Goal: Ask a question

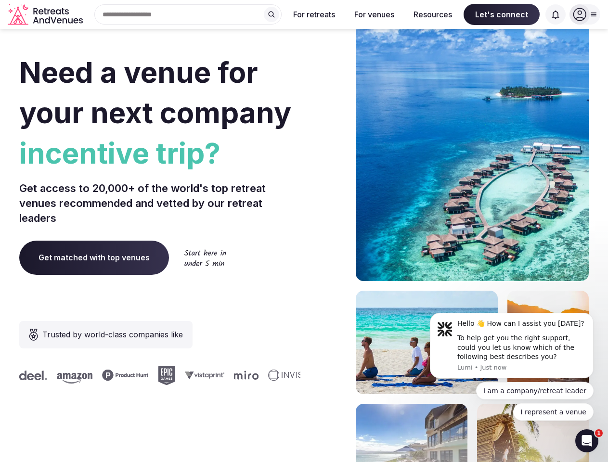
click at [304, 231] on div "Need a venue for your next company incentive trip? Get access to 20,000+ of the…" at bounding box center [304, 288] width 570 height 580
click at [188, 14] on div "Search Popular Destinations [GEOGRAPHIC_DATA], [GEOGRAPHIC_DATA] [GEOGRAPHIC_DA…" at bounding box center [184, 14] width 195 height 20
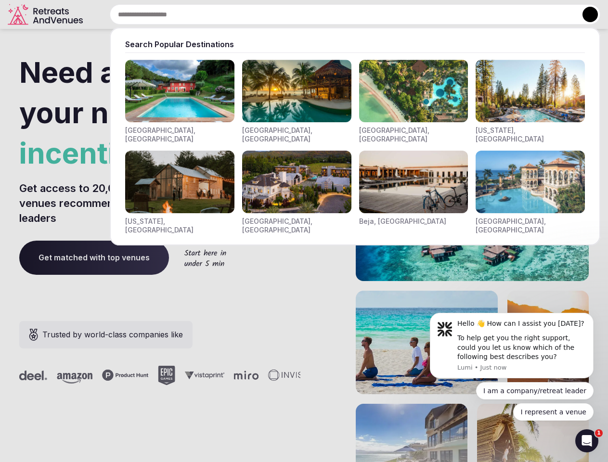
click at [272, 14] on input "text" at bounding box center [355, 14] width 491 height 20
click at [315, 14] on input "text" at bounding box center [355, 14] width 491 height 20
click at [374, 14] on input "text" at bounding box center [355, 14] width 491 height 20
click at [433, 14] on input "text" at bounding box center [355, 14] width 491 height 20
click at [502, 14] on input "text" at bounding box center [355, 14] width 491 height 20
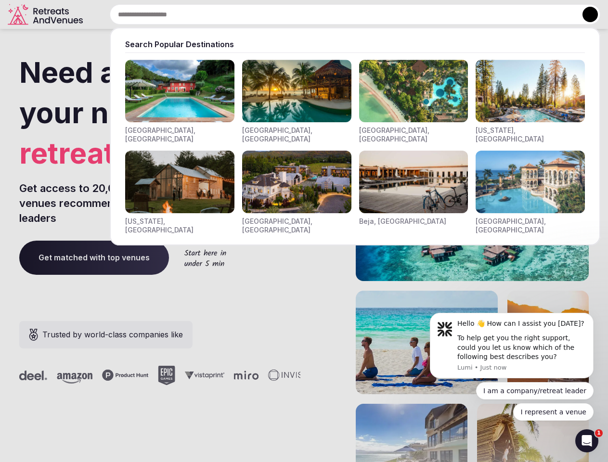
click at [556, 14] on input "text" at bounding box center [355, 14] width 491 height 20
click at [585, 14] on button at bounding box center [590, 14] width 15 height 15
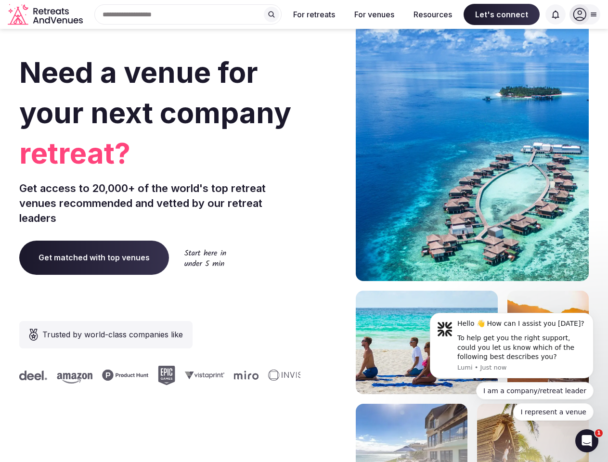
click at [512, 346] on div "To help get you the right support, could you let us know which of the following…" at bounding box center [522, 348] width 129 height 28
